Goal: Use online tool/utility: Utilize a website feature to perform a specific function

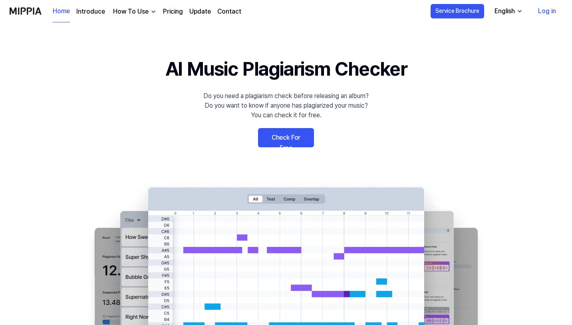
click at [290, 136] on link "Check For Free" at bounding box center [286, 137] width 56 height 19
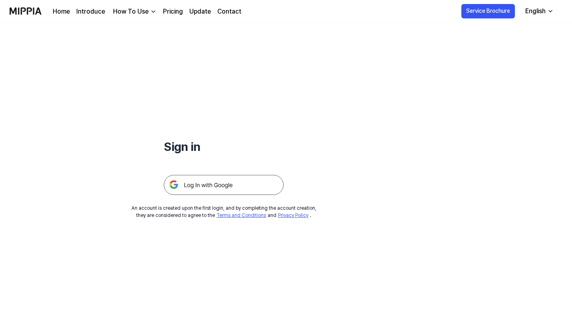
click at [237, 180] on img at bounding box center [224, 185] width 120 height 20
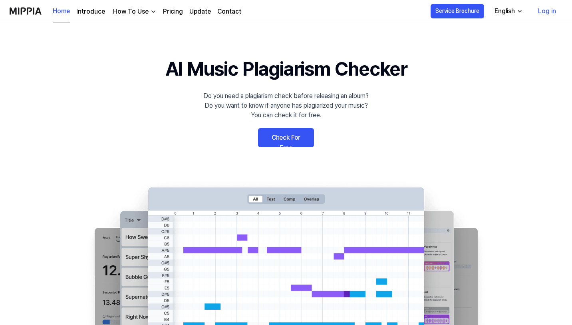
click at [294, 143] on link "Check For Free" at bounding box center [286, 137] width 56 height 19
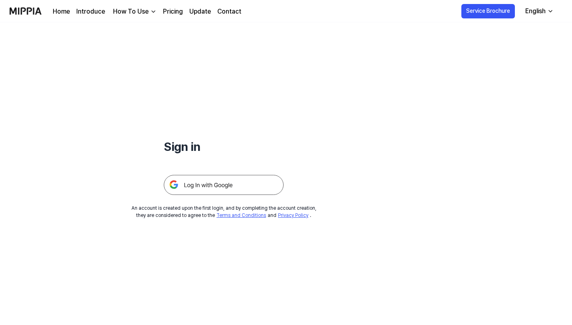
click at [219, 188] on img at bounding box center [224, 185] width 120 height 20
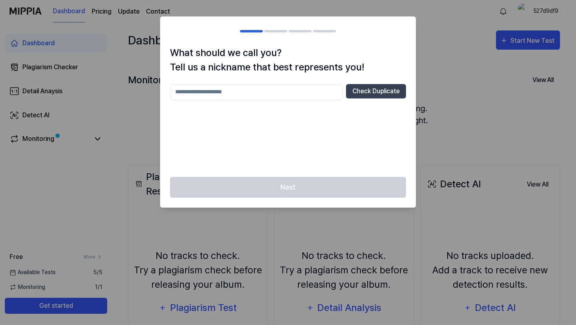
click at [301, 93] on input "text" at bounding box center [256, 92] width 173 height 16
type input "****"
click at [359, 92] on button "Check Duplicate" at bounding box center [376, 91] width 60 height 14
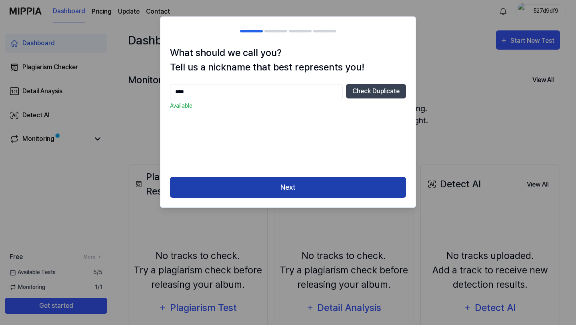
click at [272, 182] on button "Next" at bounding box center [288, 187] width 236 height 21
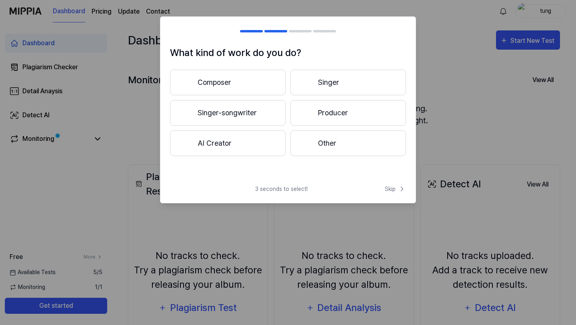
click at [236, 89] on button "Composer" at bounding box center [228, 83] width 116 height 26
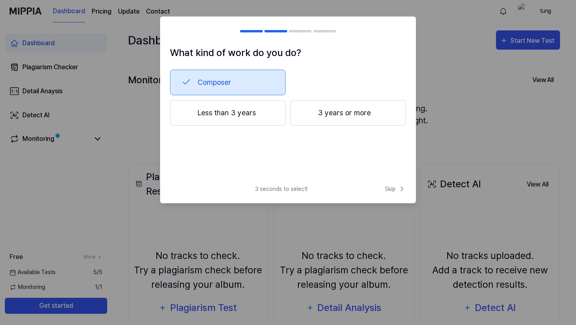
click at [209, 116] on button "Less than 3 years" at bounding box center [228, 113] width 116 height 26
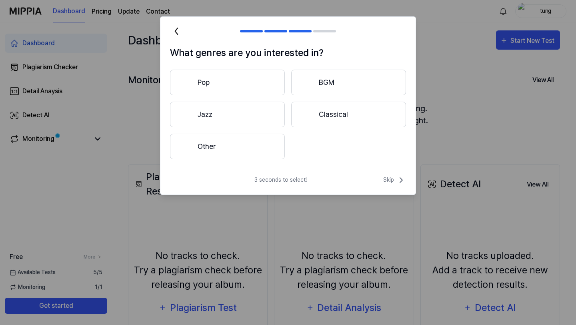
click at [349, 117] on button "Classical" at bounding box center [348, 115] width 115 height 26
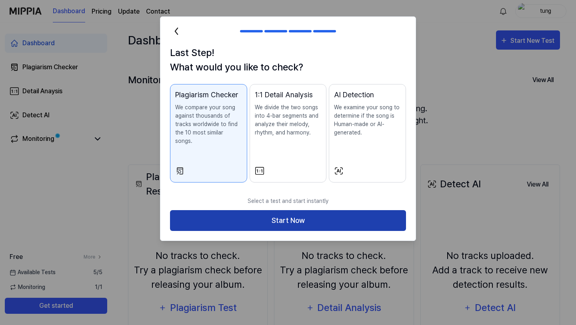
click at [254, 213] on button "Start Now" at bounding box center [288, 220] width 236 height 21
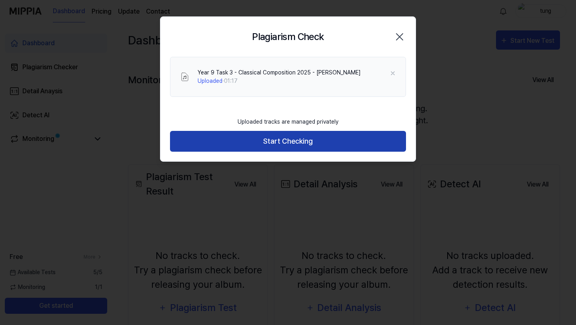
click at [270, 140] on button "Start Checking" at bounding box center [288, 141] width 236 height 21
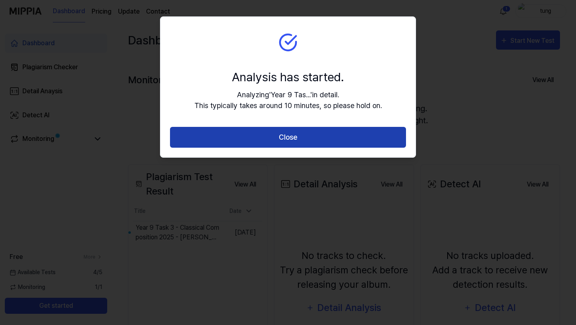
click at [239, 138] on button "Close" at bounding box center [288, 137] width 236 height 21
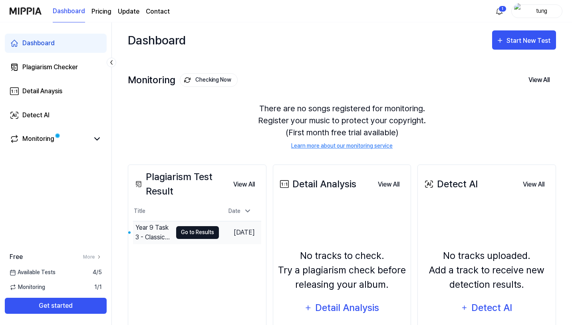
click at [181, 236] on button "Go to Results" at bounding box center [197, 232] width 43 height 13
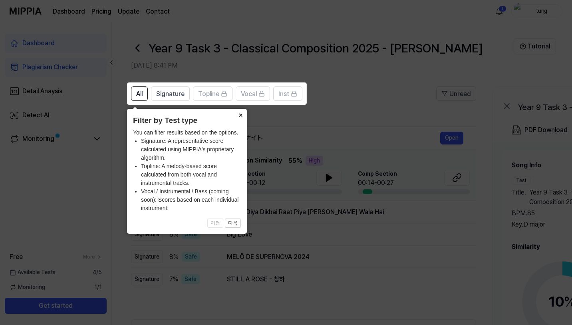
click at [240, 113] on button "×" at bounding box center [240, 114] width 13 height 11
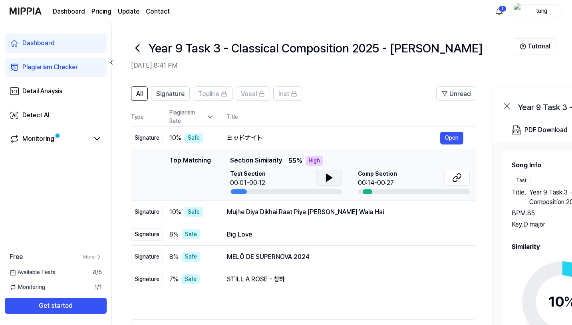
click at [325, 175] on icon at bounding box center [330, 178] width 10 height 10
click at [327, 179] on icon at bounding box center [328, 177] width 2 height 6
click at [253, 139] on div "ミッドナイト" at bounding box center [333, 138] width 213 height 10
click at [454, 139] on button "Open" at bounding box center [451, 138] width 23 height 13
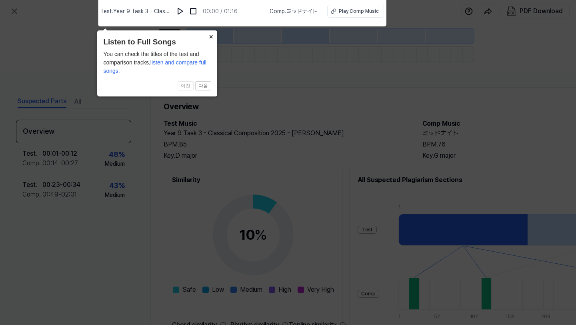
click at [211, 37] on button "×" at bounding box center [210, 35] width 13 height 11
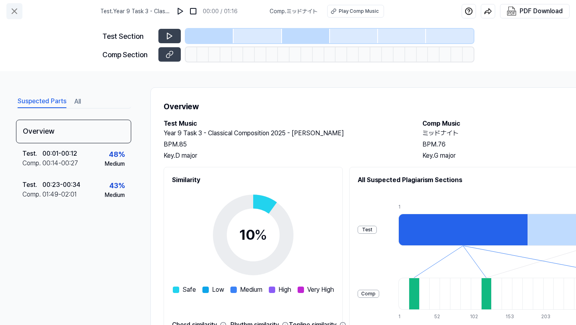
click at [12, 10] on icon at bounding box center [15, 11] width 10 height 10
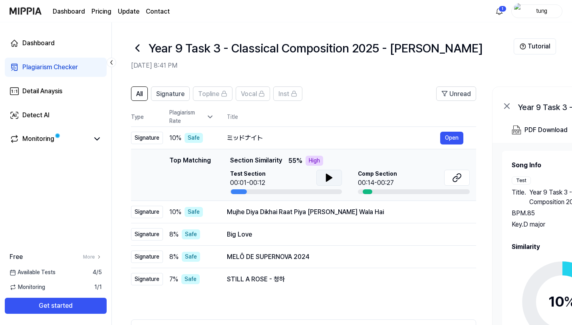
click at [330, 182] on icon at bounding box center [330, 178] width 10 height 10
click at [328, 179] on icon at bounding box center [330, 178] width 10 height 10
click at [463, 176] on button at bounding box center [457, 177] width 26 height 16
click at [72, 136] on link "Monitoring" at bounding box center [50, 139] width 80 height 10
